Goal: Task Accomplishment & Management: Use online tool/utility

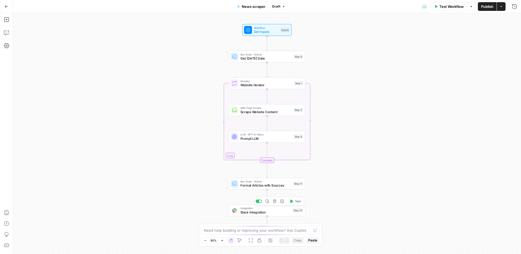
click at [271, 214] on span "Slack Integration" at bounding box center [266, 211] width 50 height 5
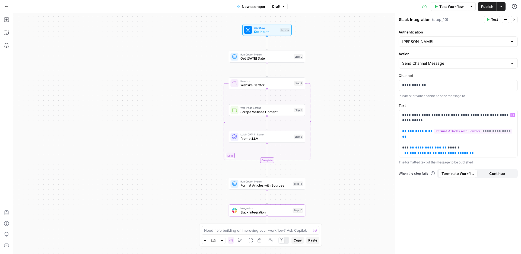
scroll to position [23, 0]
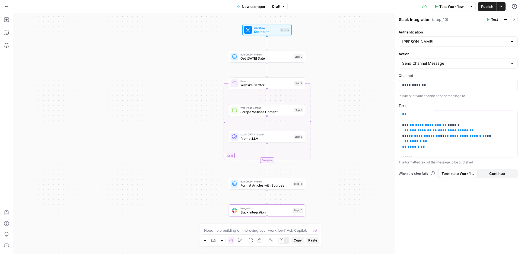
click at [443, 8] on span "Test Workflow" at bounding box center [452, 6] width 24 height 5
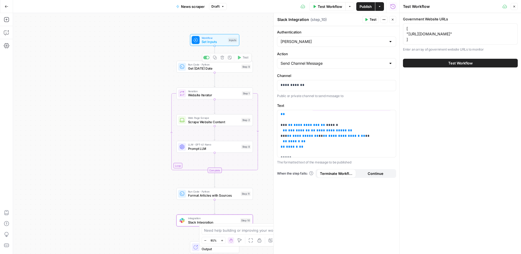
drag, startPoint x: 170, startPoint y: 49, endPoint x: 129, endPoint y: 59, distance: 42.5
click at [127, 59] on div "Workflow Set Inputs Inputs Run Code · Python Get [DATE] Date Step 9 Copy step D…" at bounding box center [206, 133] width 387 height 241
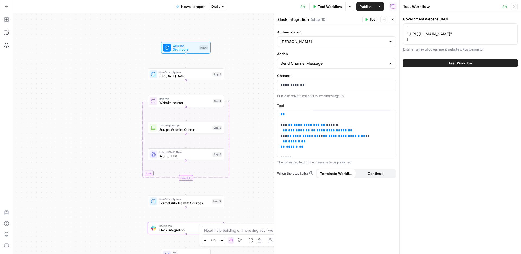
click at [10, 4] on button "Go Back" at bounding box center [7, 7] width 10 height 10
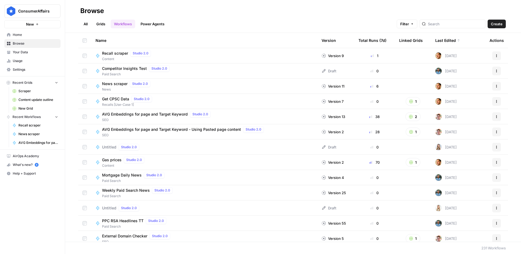
click at [118, 81] on span "News scraper" at bounding box center [115, 83] width 26 height 5
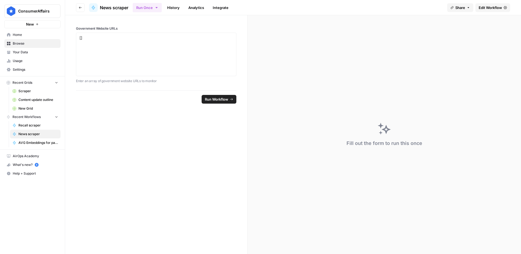
click at [148, 7] on button "Run Once" at bounding box center [147, 7] width 29 height 9
click at [72, 7] on header "Go back News scraper Run Once History Analytics Integrate Share Edit Workflow" at bounding box center [293, 7] width 456 height 15
click at [78, 8] on button "Go back" at bounding box center [80, 7] width 9 height 9
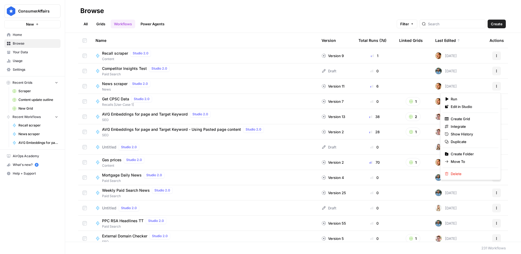
click at [492, 85] on button "Actions" at bounding box center [496, 86] width 9 height 9
click at [163, 84] on div "News scraper Studio 2.0 News" at bounding box center [204, 85] width 217 height 11
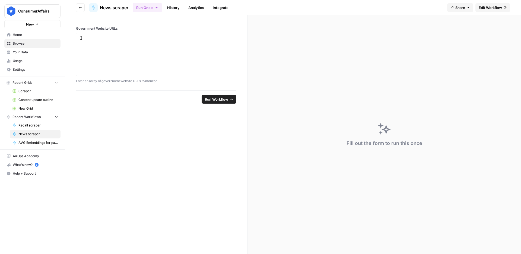
click at [155, 8] on icon "button" at bounding box center [156, 7] width 4 height 4
click at [172, 56] on span "Run this Workflow on a recurring schedule" at bounding box center [182, 56] width 65 height 5
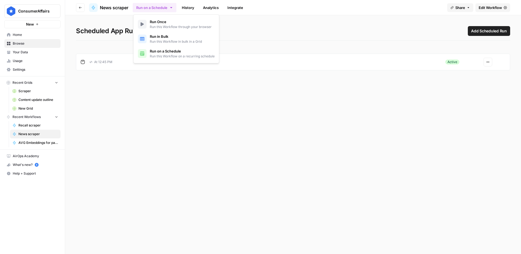
drag, startPoint x: 229, startPoint y: 156, endPoint x: 475, endPoint y: 80, distance: 257.5
click at [229, 156] on div "Scheduled App Runs Add Scheduled Run At 12:45 PM Active Actions" at bounding box center [293, 134] width 456 height 238
click at [489, 64] on button "Actions" at bounding box center [488, 62] width 9 height 9
click at [476, 81] on span "Edit" at bounding box center [473, 82] width 23 height 5
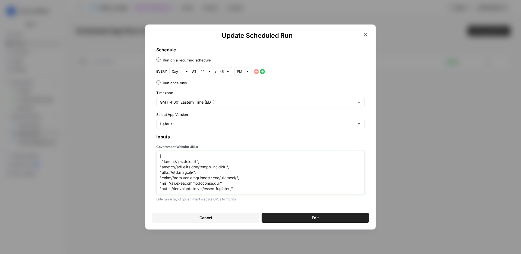
click at [217, 166] on textarea "Government Website URLs" at bounding box center [260, 172] width 201 height 39
click at [213, 175] on textarea "Government Website URLs" at bounding box center [260, 172] width 201 height 39
click at [224, 170] on textarea "Government Website URLs" at bounding box center [260, 172] width 201 height 39
